Goal: Transaction & Acquisition: Purchase product/service

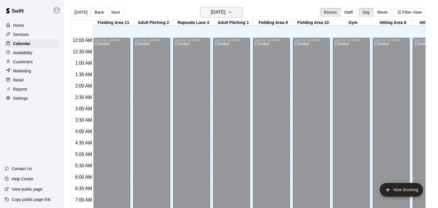
click at [232, 13] on icon "button" at bounding box center [230, 12] width 5 height 7
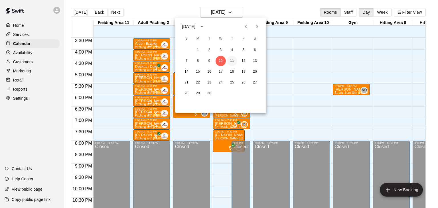
click at [234, 62] on button "11" at bounding box center [232, 61] width 10 height 10
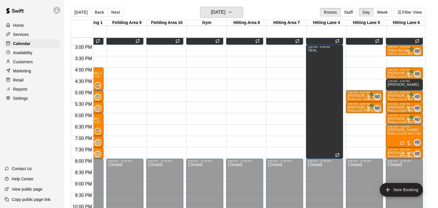
scroll to position [332, 147]
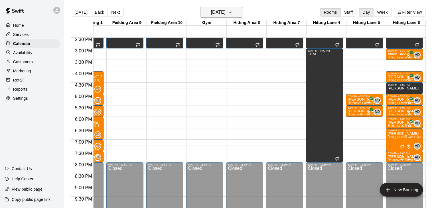
click at [241, 13] on button "Thursday Sep 11" at bounding box center [221, 12] width 43 height 11
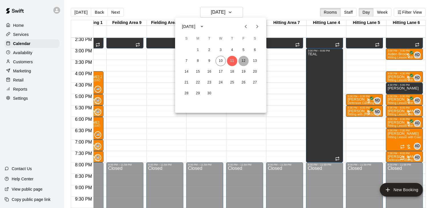
click at [244, 64] on button "12" at bounding box center [243, 61] width 10 height 10
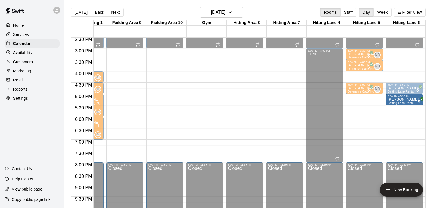
drag, startPoint x: 365, startPoint y: 103, endPoint x: 398, endPoint y: 103, distance: 33.1
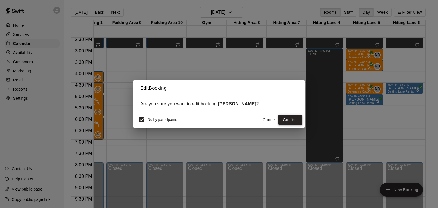
click at [291, 121] on button "Confirm" at bounding box center [290, 120] width 24 height 11
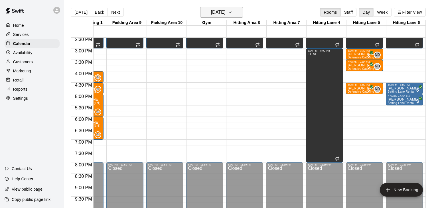
click at [232, 15] on icon "button" at bounding box center [230, 12] width 5 height 7
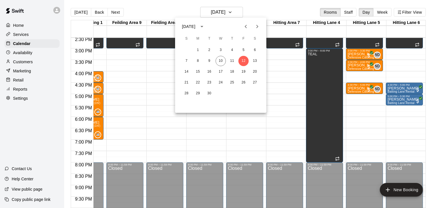
click at [236, 12] on div at bounding box center [219, 104] width 438 height 208
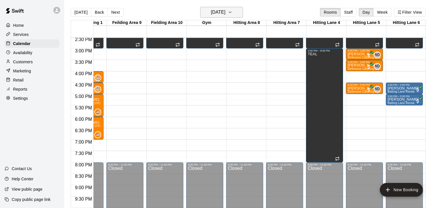
click at [232, 14] on icon "button" at bounding box center [230, 12] width 5 height 7
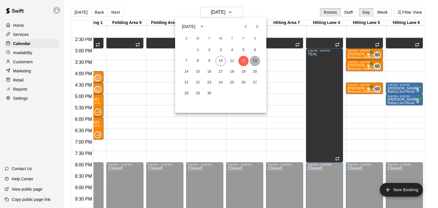
click at [256, 61] on button "13" at bounding box center [255, 61] width 10 height 10
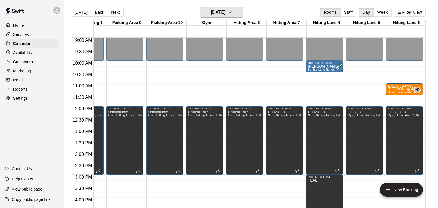
scroll to position [205, 147]
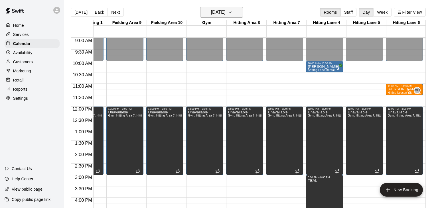
click at [232, 10] on icon "button" at bounding box center [230, 12] width 5 height 7
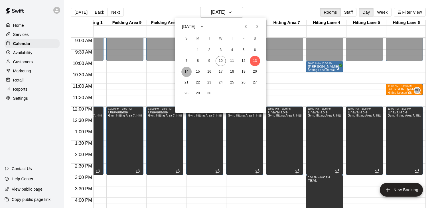
click at [187, 73] on button "14" at bounding box center [186, 72] width 10 height 10
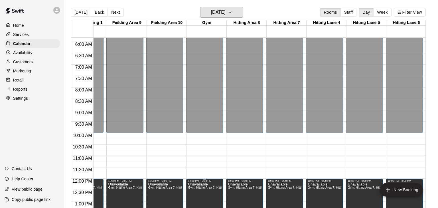
scroll to position [116, 147]
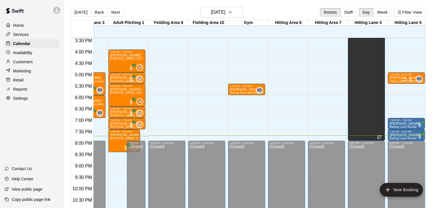
scroll to position [0, 146]
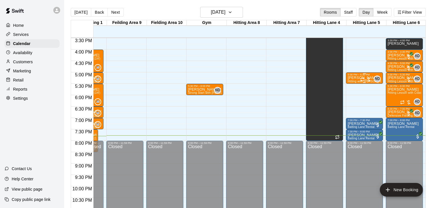
click at [355, 78] on p "[PERSON_NAME]" at bounding box center [364, 78] width 34 height 0
click at [352, 98] on img "edit" at bounding box center [353, 97] width 7 height 7
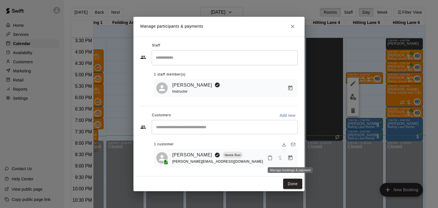
click at [292, 159] on icon "Manage bookings & payment" at bounding box center [290, 158] width 6 height 6
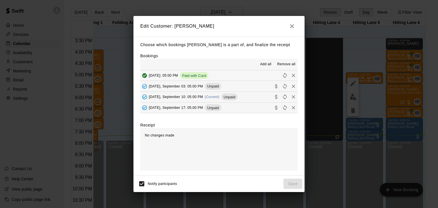
click at [189, 96] on span "Wednesday, September 10: 05:00 PM" at bounding box center [176, 97] width 54 height 4
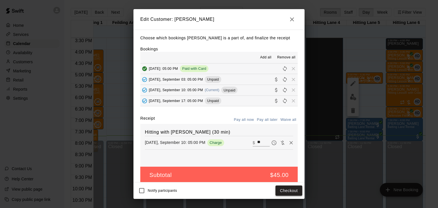
click at [287, 191] on button "Checkout" at bounding box center [288, 191] width 27 height 11
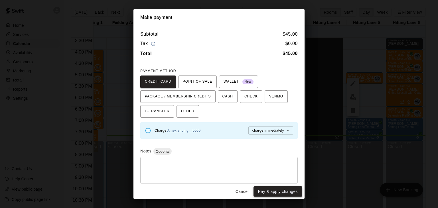
click at [287, 191] on button "Pay & apply changes" at bounding box center [277, 191] width 49 height 11
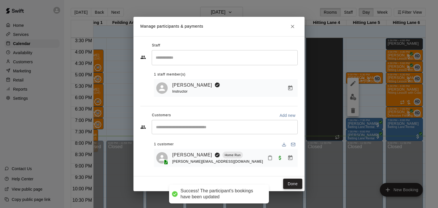
click at [295, 182] on button "Done" at bounding box center [292, 184] width 19 height 11
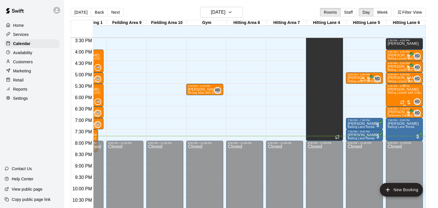
click at [393, 102] on div "Dylan Trembley Hitting Lesson with Coach Anthony (60 minutes)" at bounding box center [404, 192] width 34 height 208
click at [393, 106] on img "edit" at bounding box center [393, 106] width 7 height 7
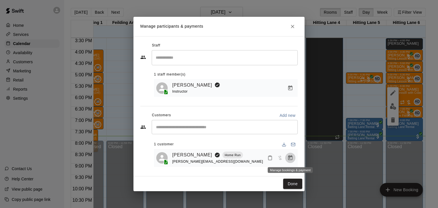
click at [289, 157] on icon "Manage bookings & payment" at bounding box center [290, 158] width 6 height 6
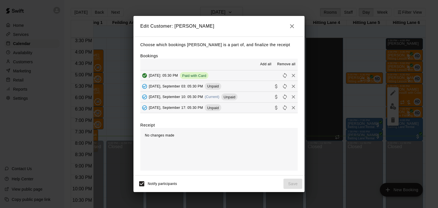
click at [171, 97] on span "Wednesday, September 10: 05:30 PM" at bounding box center [176, 97] width 54 height 4
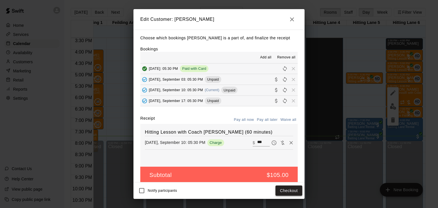
click at [286, 191] on button "Checkout" at bounding box center [288, 191] width 27 height 11
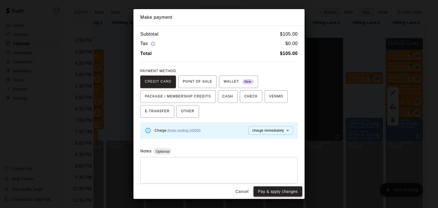
click at [284, 192] on button "Pay & apply changes" at bounding box center [277, 191] width 49 height 11
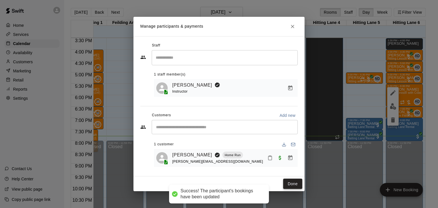
click at [292, 185] on button "Done" at bounding box center [292, 184] width 19 height 11
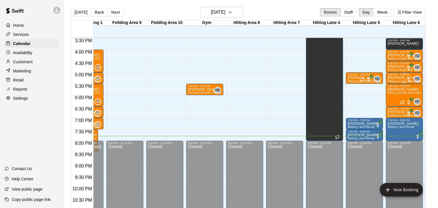
click at [401, 78] on p "[PERSON_NAME]" at bounding box center [404, 78] width 34 height 0
click at [393, 99] on img "edit" at bounding box center [393, 97] width 7 height 7
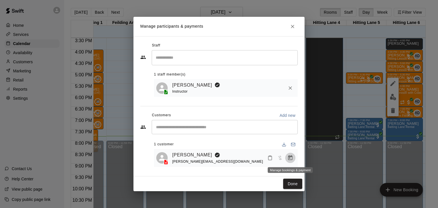
click at [290, 157] on icon "Manage bookings & payment" at bounding box center [290, 158] width 6 height 6
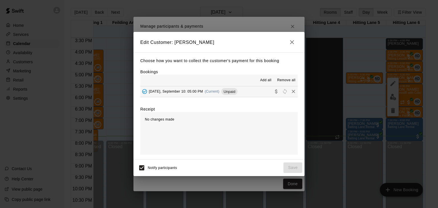
click at [270, 81] on span "Add all" at bounding box center [265, 81] width 11 height 6
click at [251, 88] on button "Wednesday, September 10: 05:00 PM (Current) Unpaid" at bounding box center [218, 91] width 157 height 11
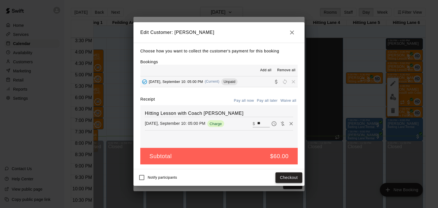
click at [292, 180] on button "Checkout" at bounding box center [288, 177] width 27 height 11
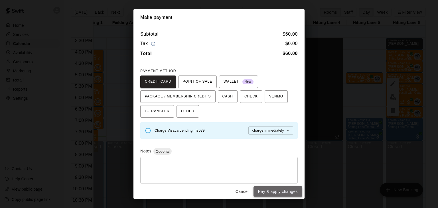
click at [279, 192] on button "Pay & apply changes" at bounding box center [277, 191] width 49 height 11
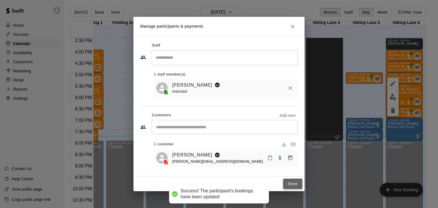
click at [293, 187] on button "Done" at bounding box center [292, 184] width 19 height 11
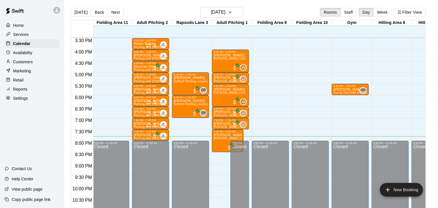
scroll to position [0, 1]
click at [239, 13] on button "[DATE]" at bounding box center [221, 12] width 43 height 11
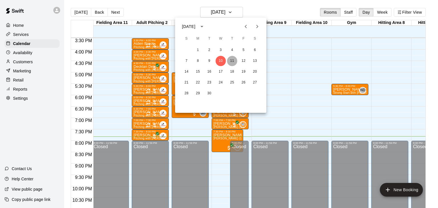
click at [233, 58] on button "11" at bounding box center [232, 61] width 10 height 10
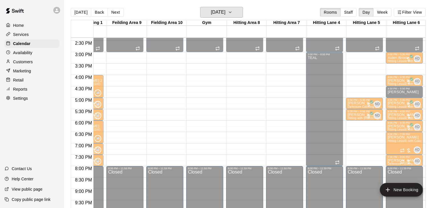
scroll to position [328, 147]
click at [232, 12] on icon "button" at bounding box center [230, 12] width 5 height 7
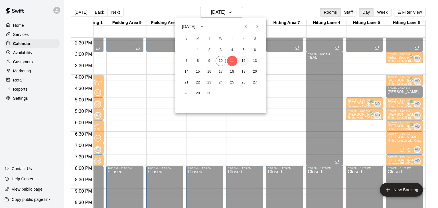
click at [243, 60] on button "12" at bounding box center [243, 61] width 10 height 10
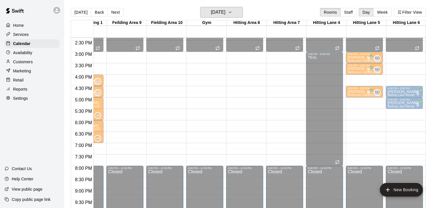
scroll to position [0, 0]
